Goal: Task Accomplishment & Management: Manage account settings

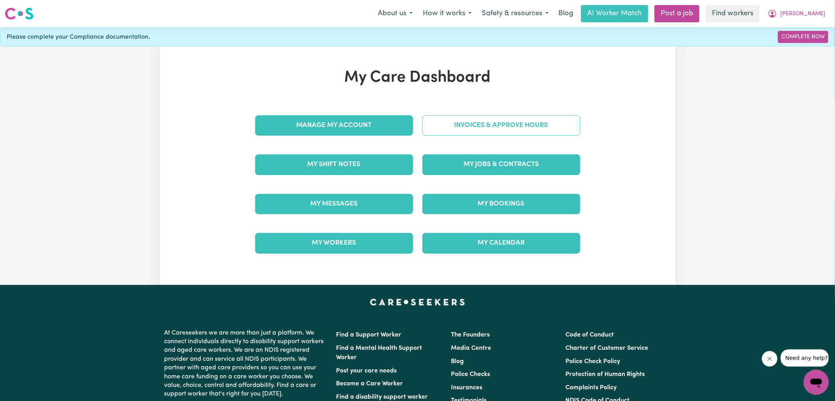
click at [489, 122] on link "Invoices & Approve Hours" at bounding box center [501, 125] width 158 height 20
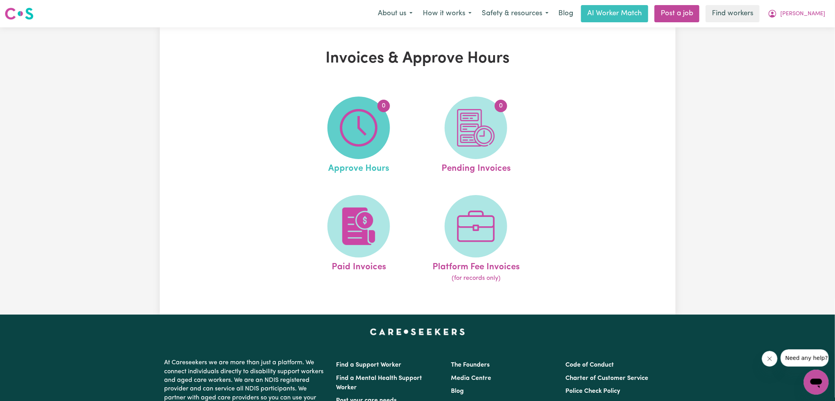
click at [378, 145] on span "0" at bounding box center [358, 127] width 62 height 62
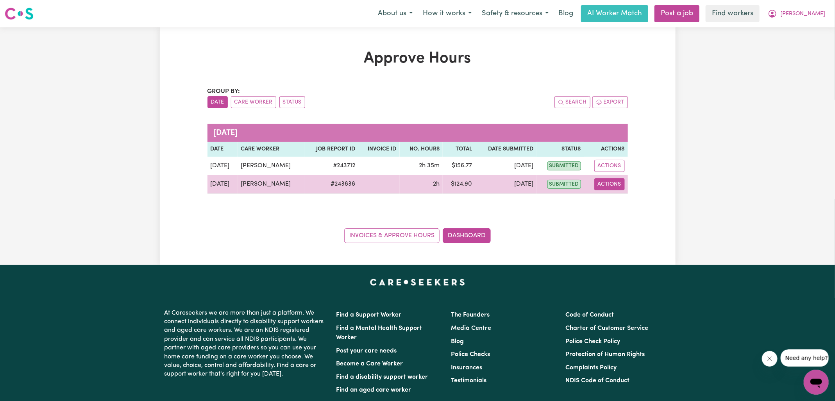
click at [609, 184] on button "Actions" at bounding box center [609, 184] width 30 height 12
click at [618, 201] on link "View Job Report" at bounding box center [627, 202] width 67 height 16
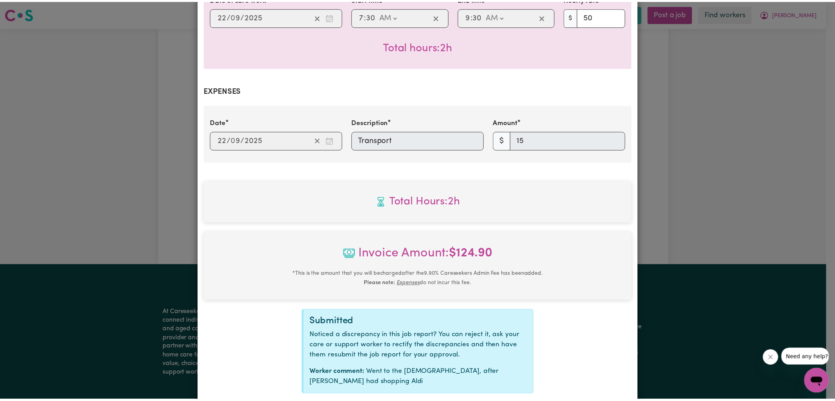
scroll to position [269, 0]
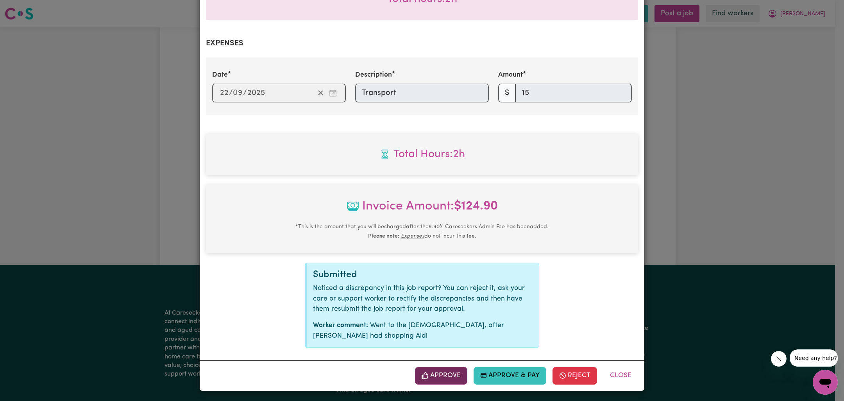
click at [447, 368] on button "Approve" at bounding box center [441, 375] width 52 height 17
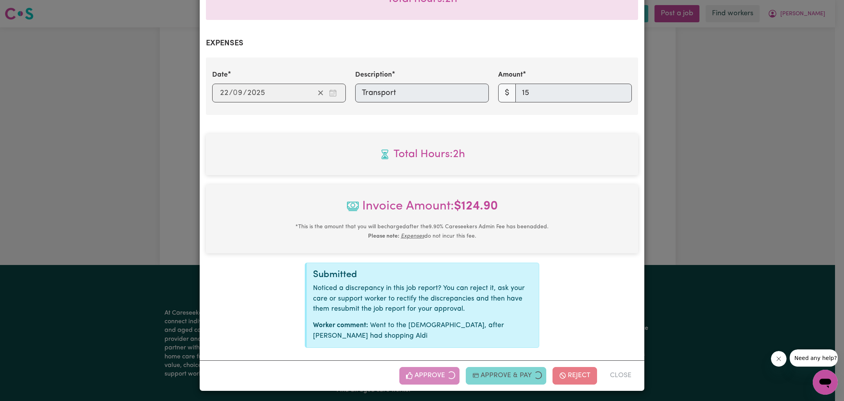
click at [662, 236] on div "Job Report # 243838 - [PERSON_NAME] Summary Job report # 243838 Client name: [G…" at bounding box center [422, 200] width 844 height 401
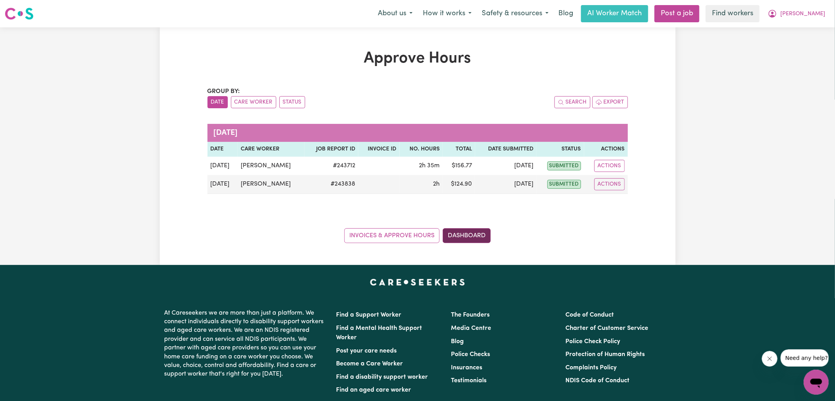
click at [466, 233] on link "Dashboard" at bounding box center [467, 235] width 48 height 15
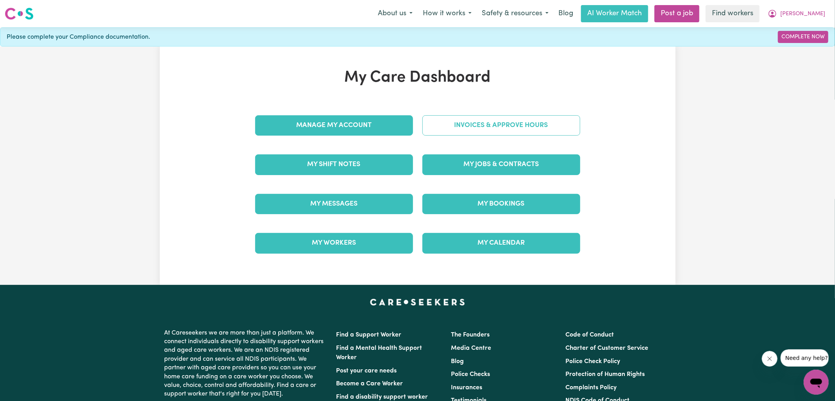
click at [462, 134] on link "Invoices & Approve Hours" at bounding box center [501, 125] width 158 height 20
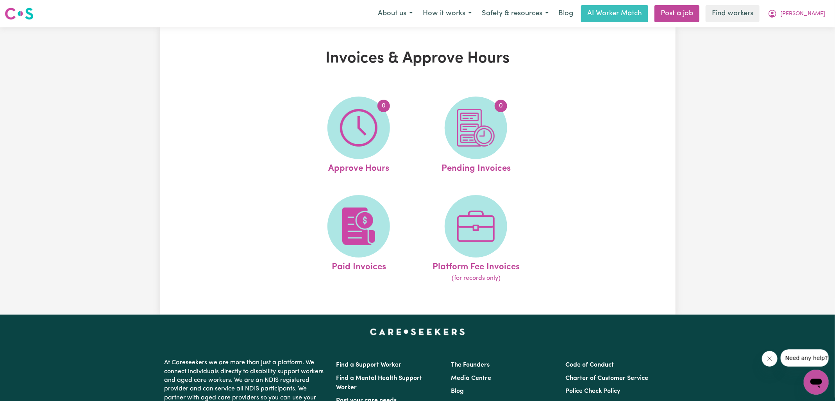
click at [462, 134] on img at bounding box center [475, 127] width 37 height 37
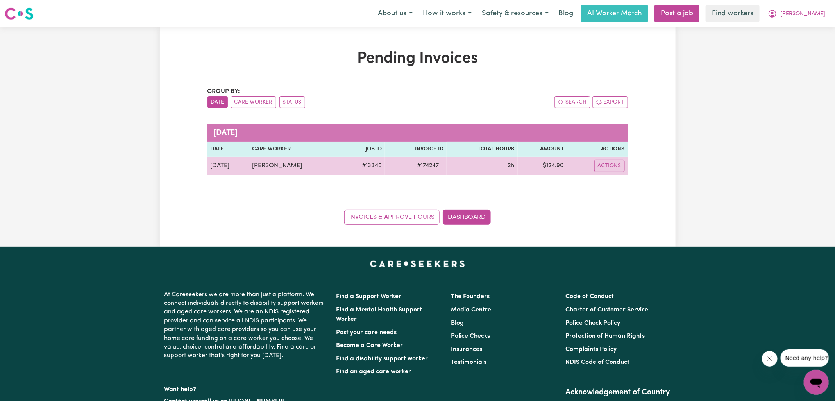
click at [434, 162] on span "# 174247" at bounding box center [427, 165] width 31 height 9
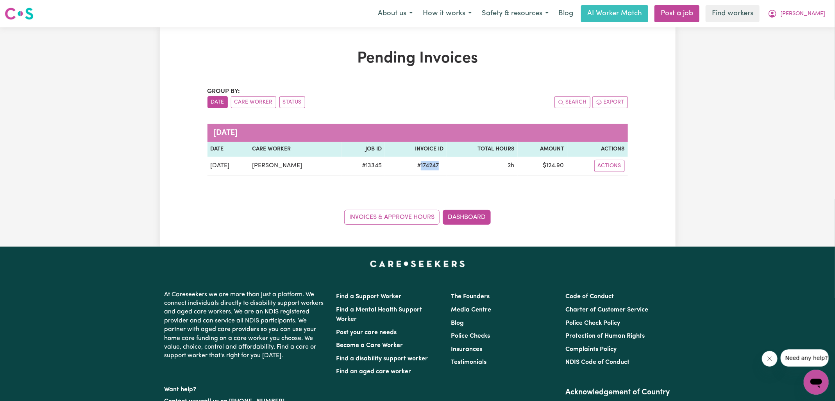
copy span "174247"
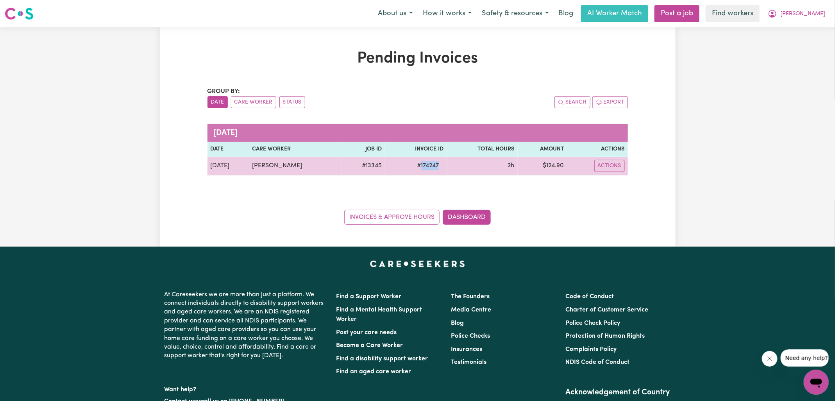
click at [553, 168] on td "$ 124.90" at bounding box center [543, 166] width 50 height 19
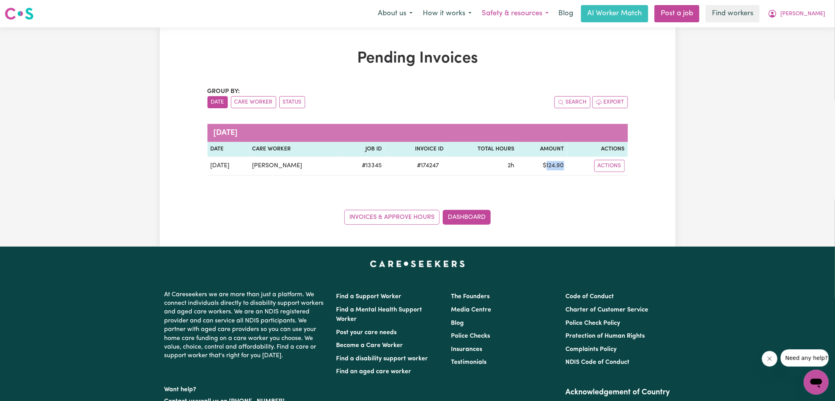
copy td "124.90"
click at [776, 16] on icon "My Account" at bounding box center [772, 14] width 8 height 8
click at [792, 43] on link "Logout" at bounding box center [799, 44] width 62 height 15
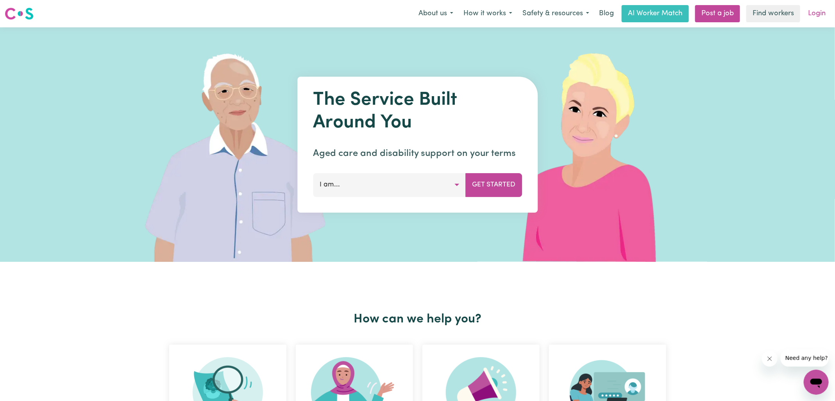
click at [812, 20] on link "Login" at bounding box center [816, 13] width 27 height 17
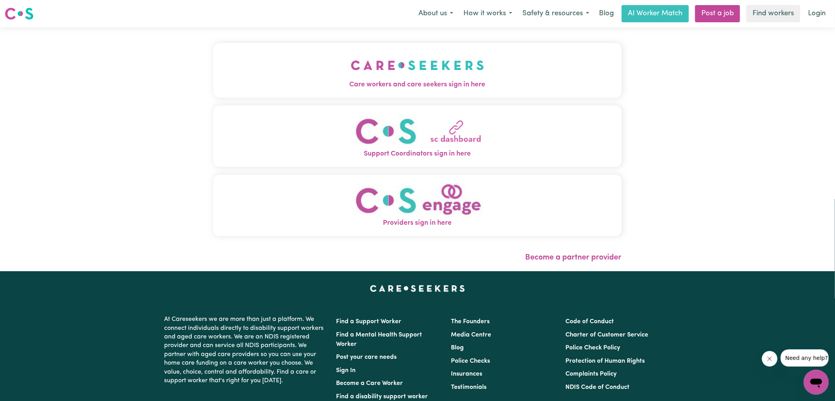
drag, startPoint x: 450, startPoint y: 78, endPoint x: 438, endPoint y: 75, distance: 12.0
click at [449, 78] on img "Care workers and care seekers sign in here" at bounding box center [417, 65] width 133 height 29
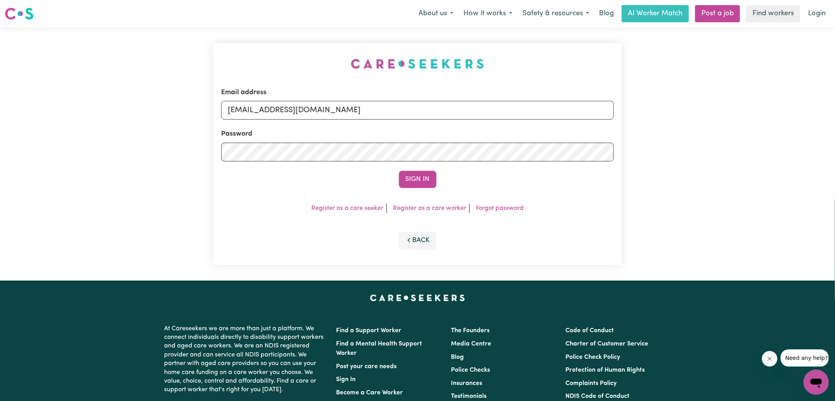
click at [212, 66] on div "Email address [EMAIL_ADDRESS][DOMAIN_NAME] Password Sign In Register as a care …" at bounding box center [418, 153] width 418 height 253
drag, startPoint x: 268, startPoint y: 112, endPoint x: 627, endPoint y: 121, distance: 359.8
click at [627, 121] on div "Email address [EMAIL_ADDRESS][DOMAIN_NAME] Password Sign In Register as a care …" at bounding box center [417, 153] width 835 height 253
type input "[EMAIL_ADDRESS][DOMAIN_NAME]"
click at [399, 171] on button "Sign In" at bounding box center [417, 179] width 37 height 17
